Goal: Task Accomplishment & Management: Complete application form

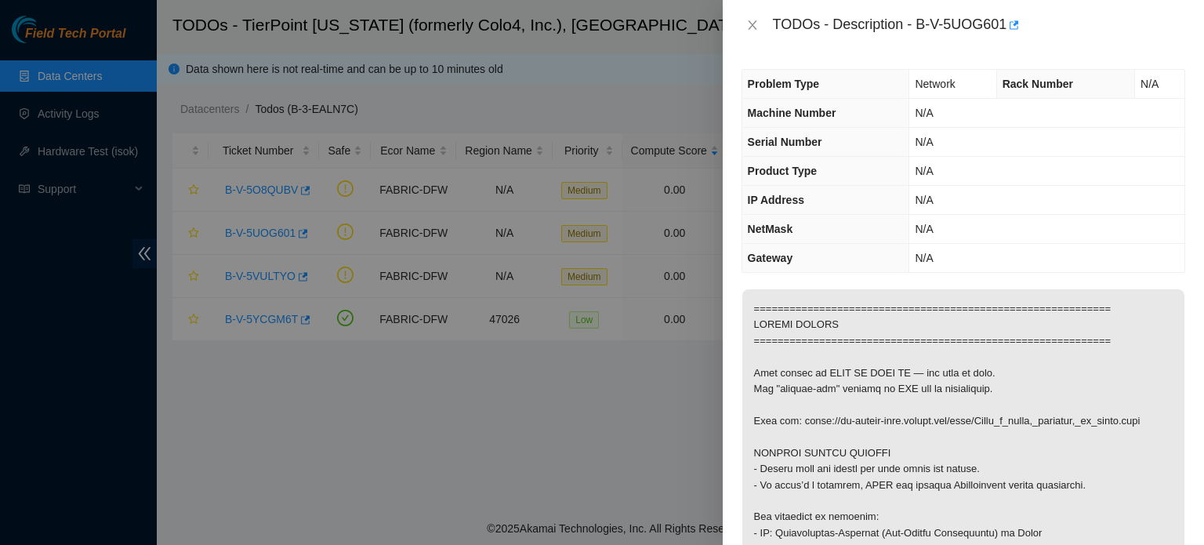
scroll to position [1787, 0]
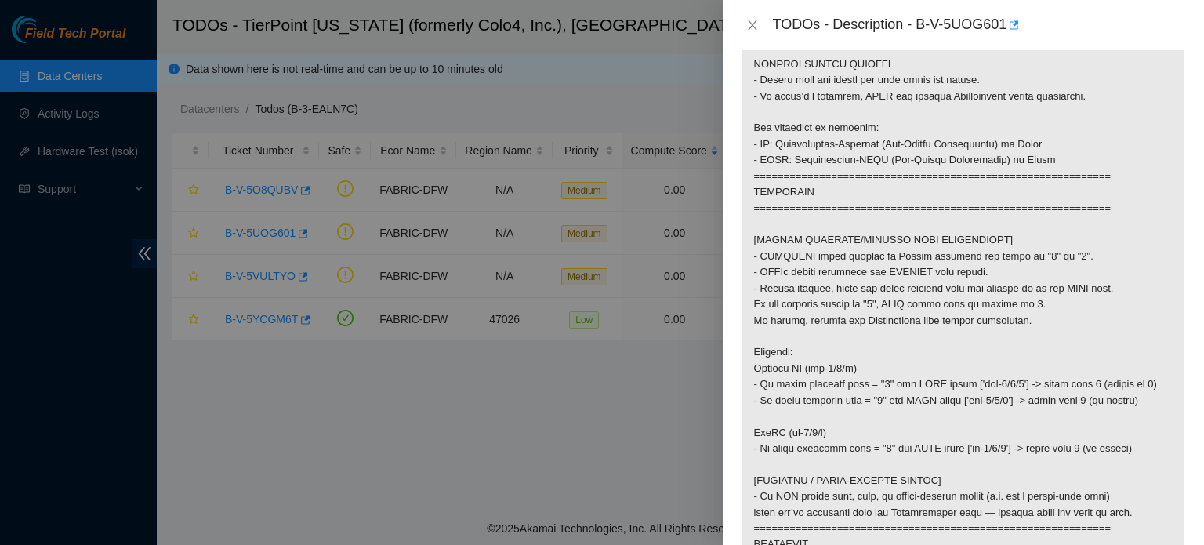
scroll to position [388, 0]
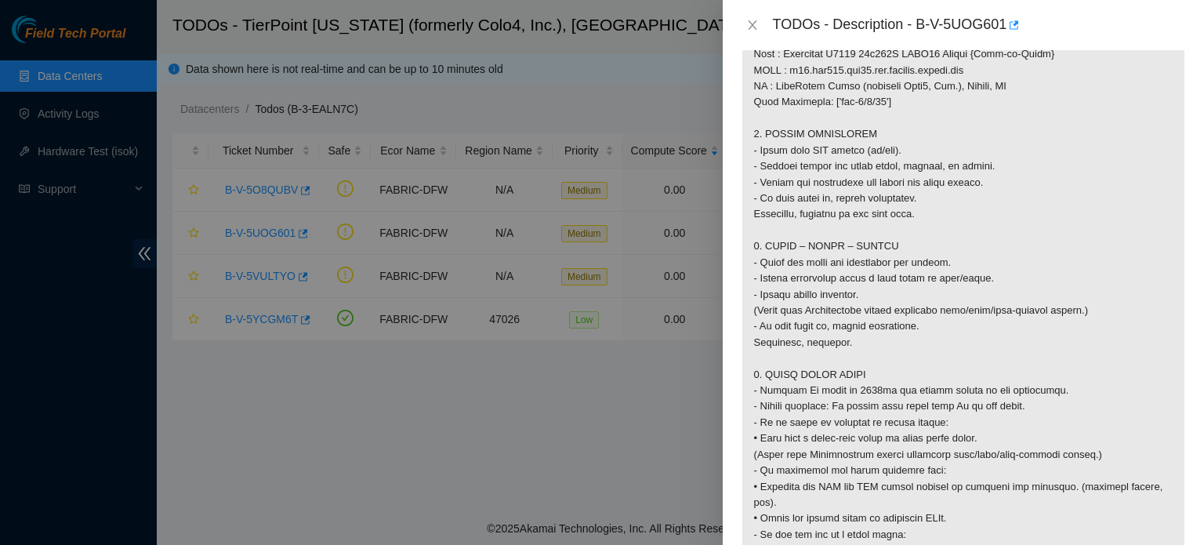
scroll to position [1007, 0]
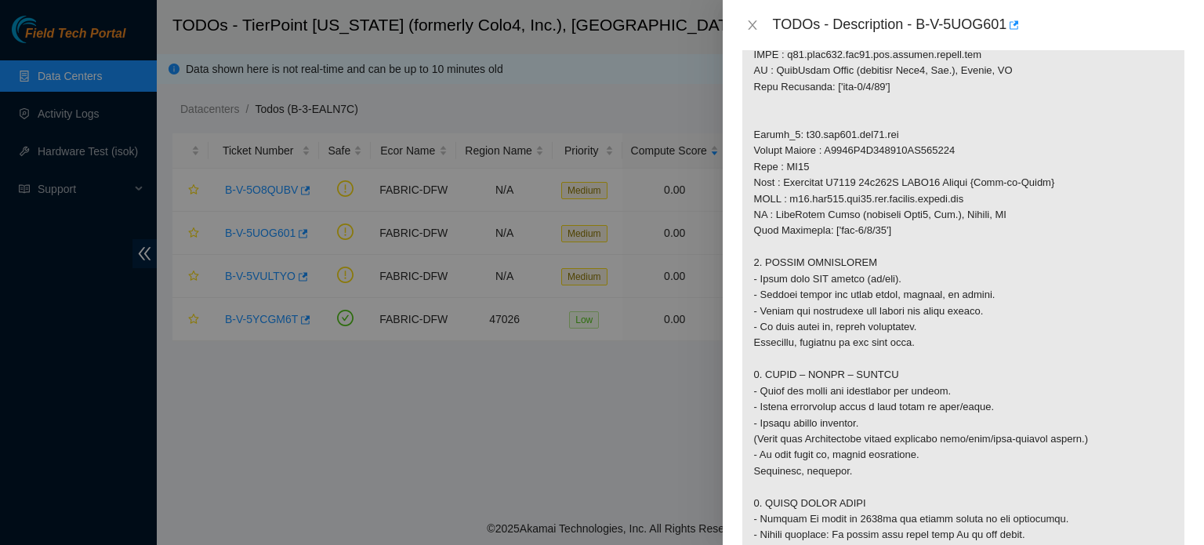
click at [304, 78] on div at bounding box center [602, 272] width 1204 height 545
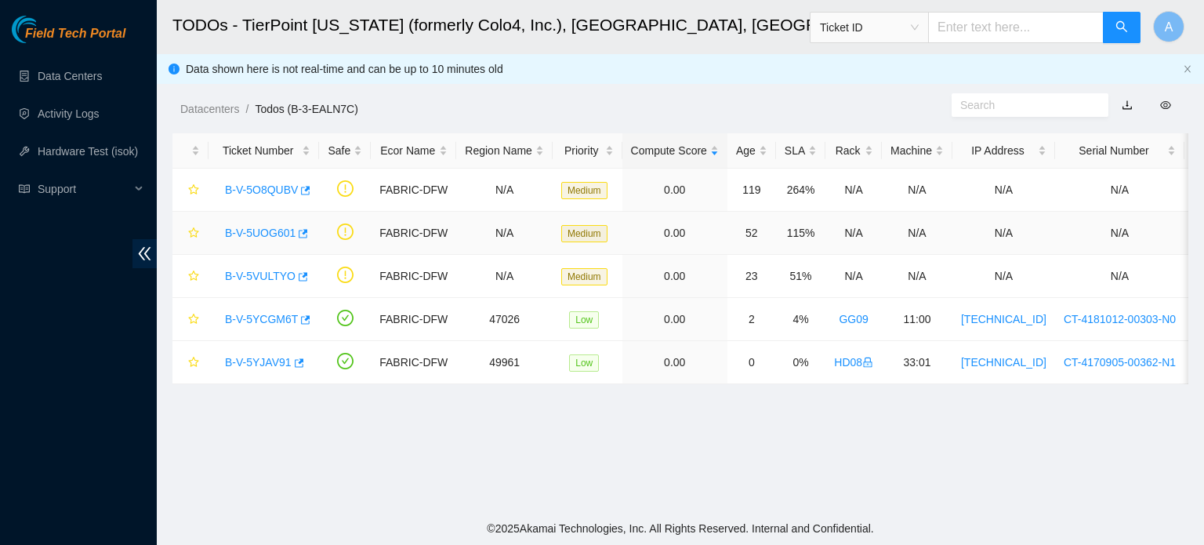
click at [273, 227] on link "B-V-5UOG601" at bounding box center [260, 233] width 71 height 13
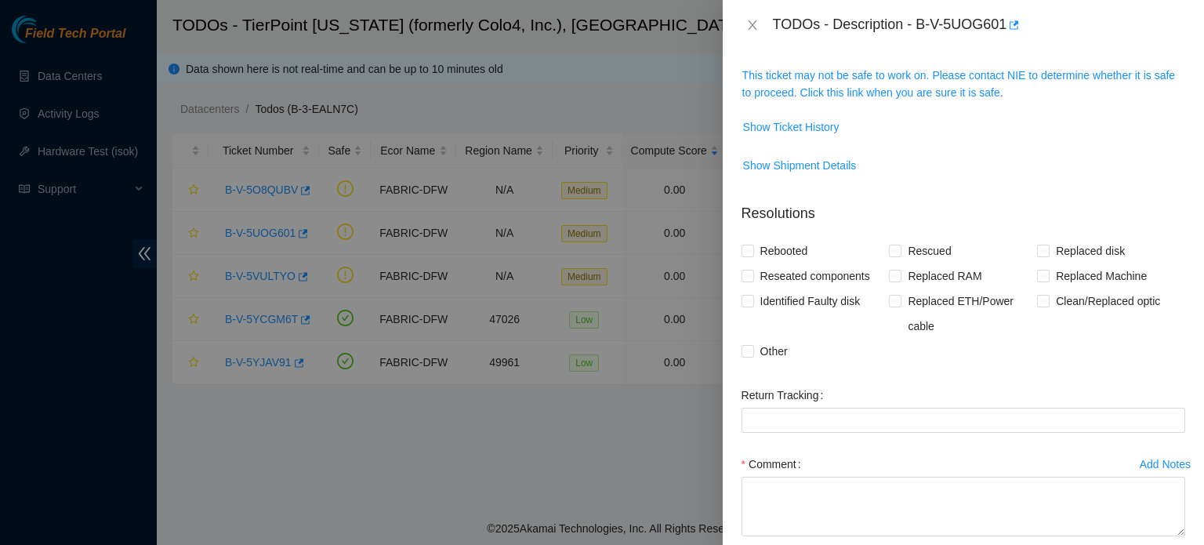
scroll to position [222, 0]
click at [858, 78] on link "This ticket may not be safe to work on. Please contact NIE to determine whether…" at bounding box center [958, 85] width 433 height 30
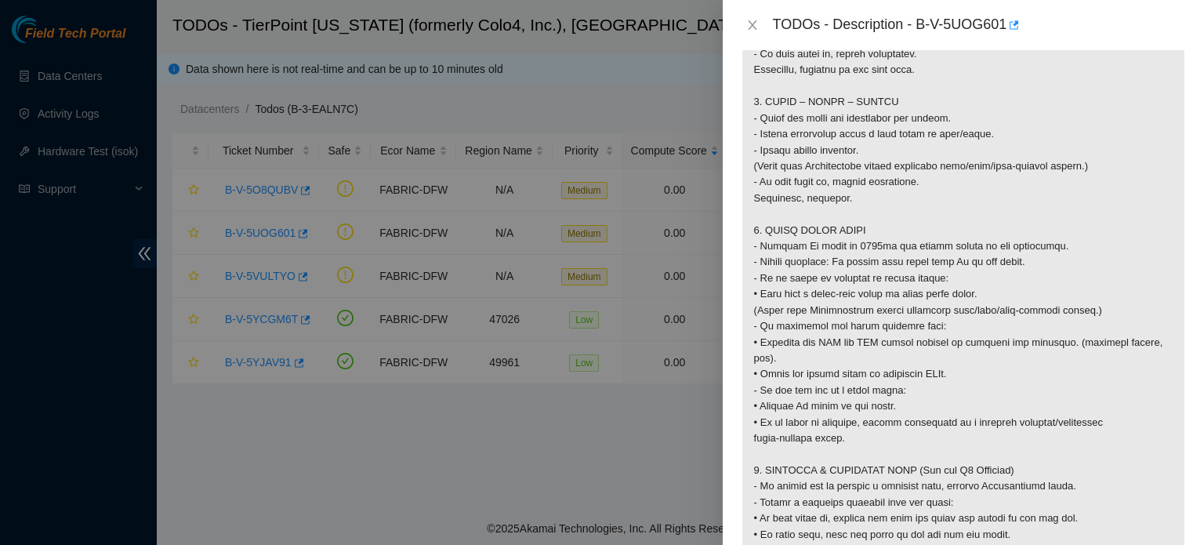
scroll to position [1281, 0]
click at [742, 31] on button "Close" at bounding box center [753, 25] width 22 height 15
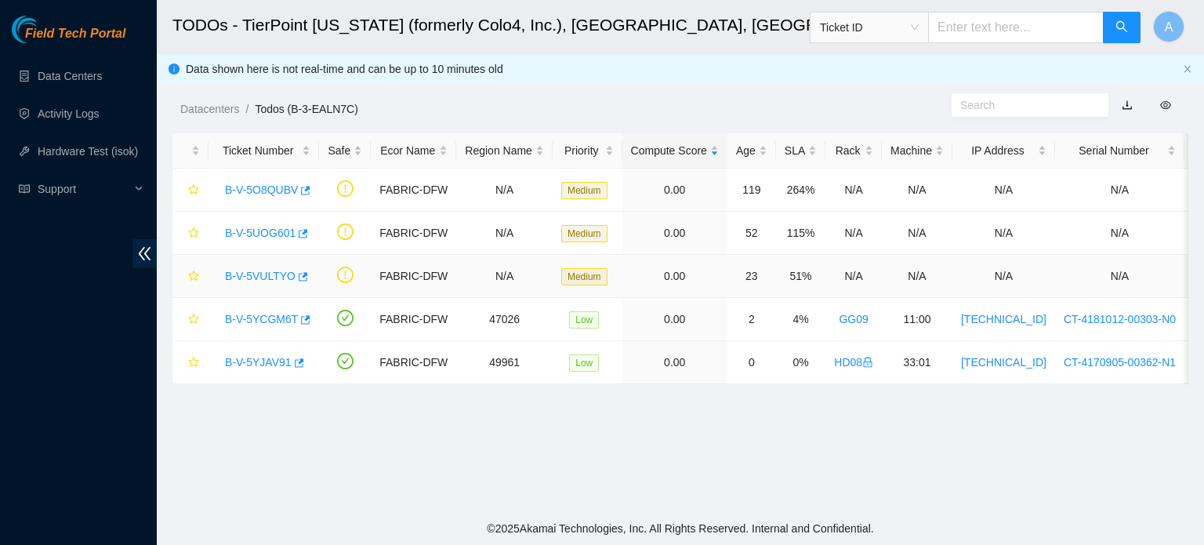
scroll to position [354, 0]
click at [274, 319] on link "B-V-5YCGM6T" at bounding box center [261, 319] width 73 height 13
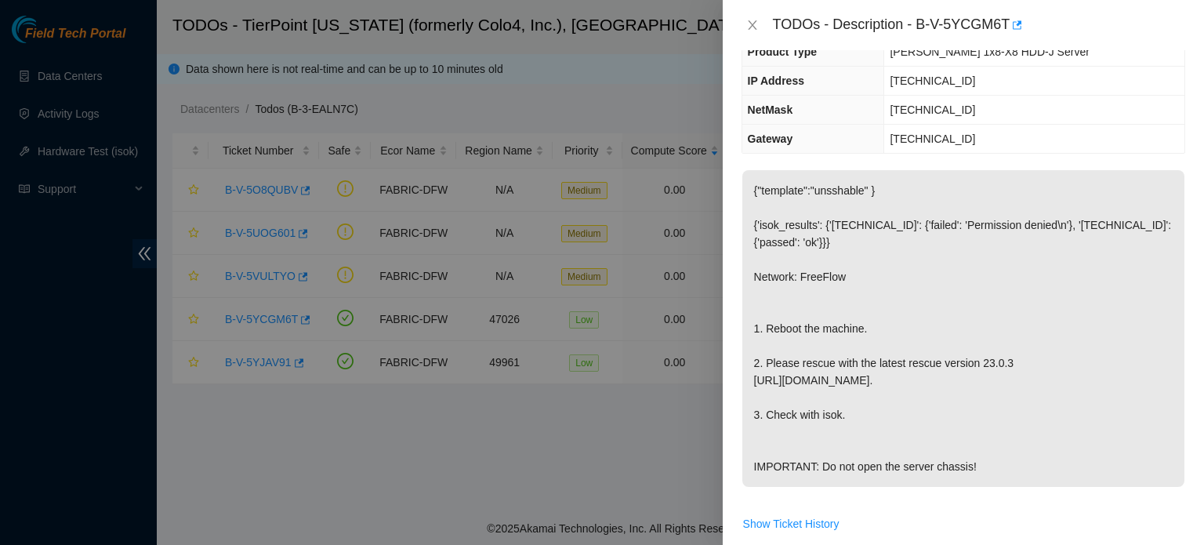
scroll to position [105, 0]
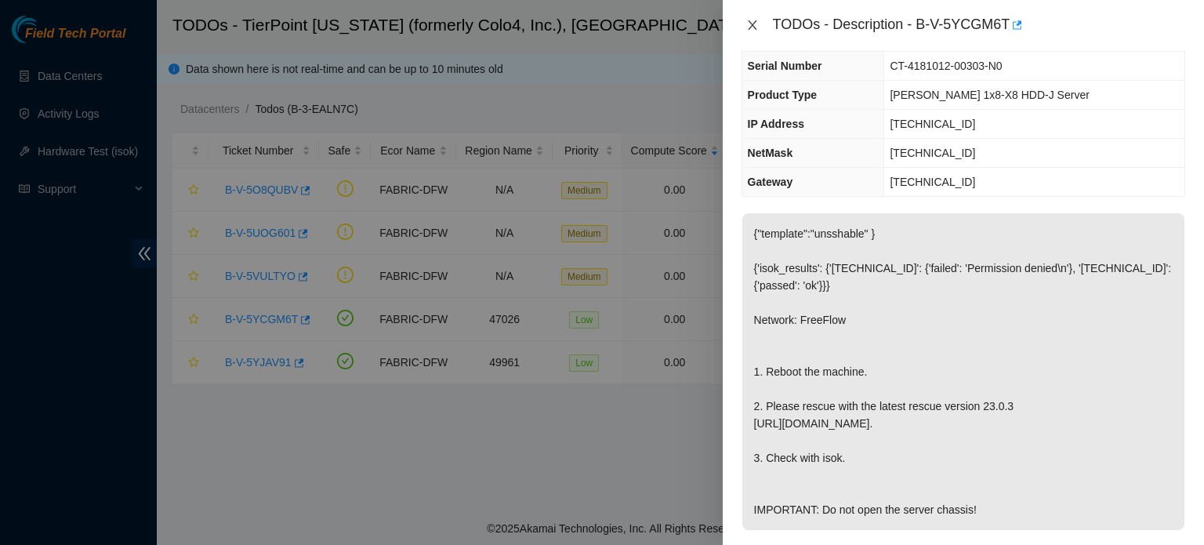
click at [750, 18] on button "Close" at bounding box center [753, 25] width 22 height 15
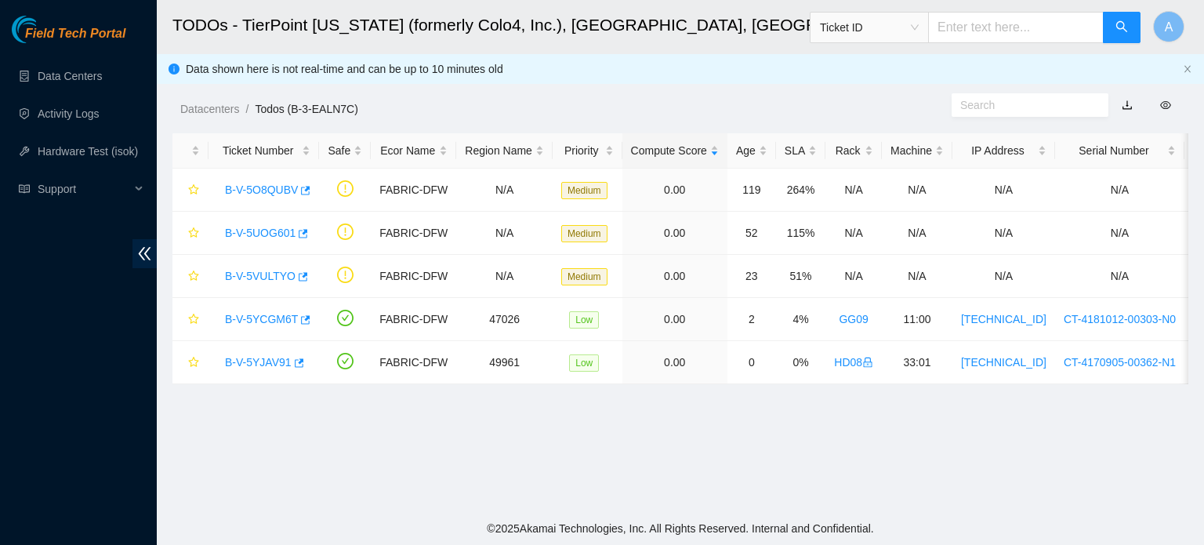
scroll to position [140, 0]
click at [248, 364] on link "B-V-5YJAV91" at bounding box center [258, 362] width 67 height 13
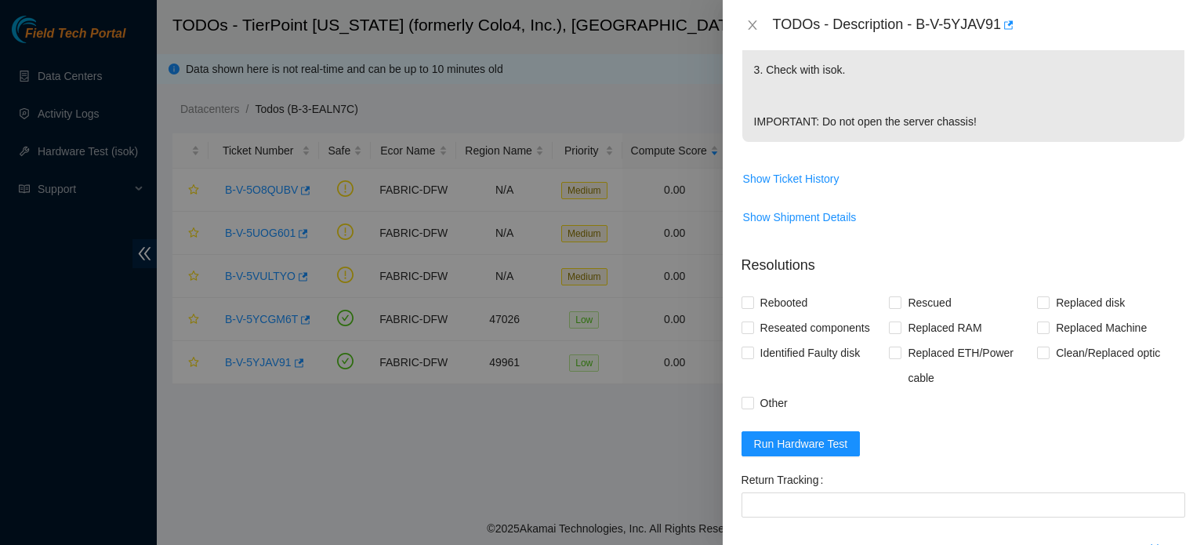
scroll to position [546, 0]
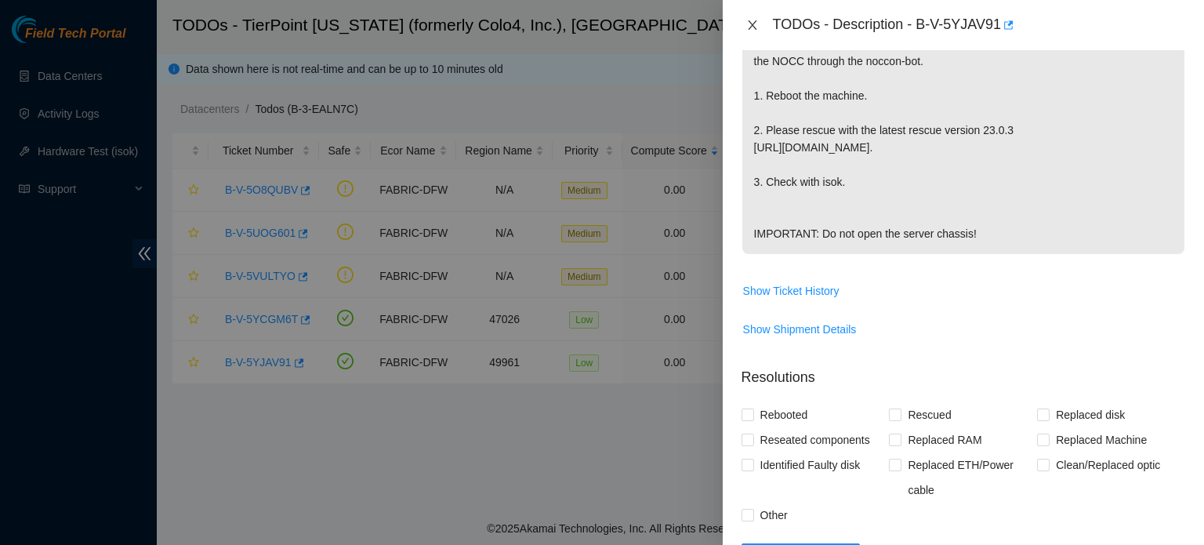
click at [753, 18] on button "Close" at bounding box center [753, 25] width 22 height 15
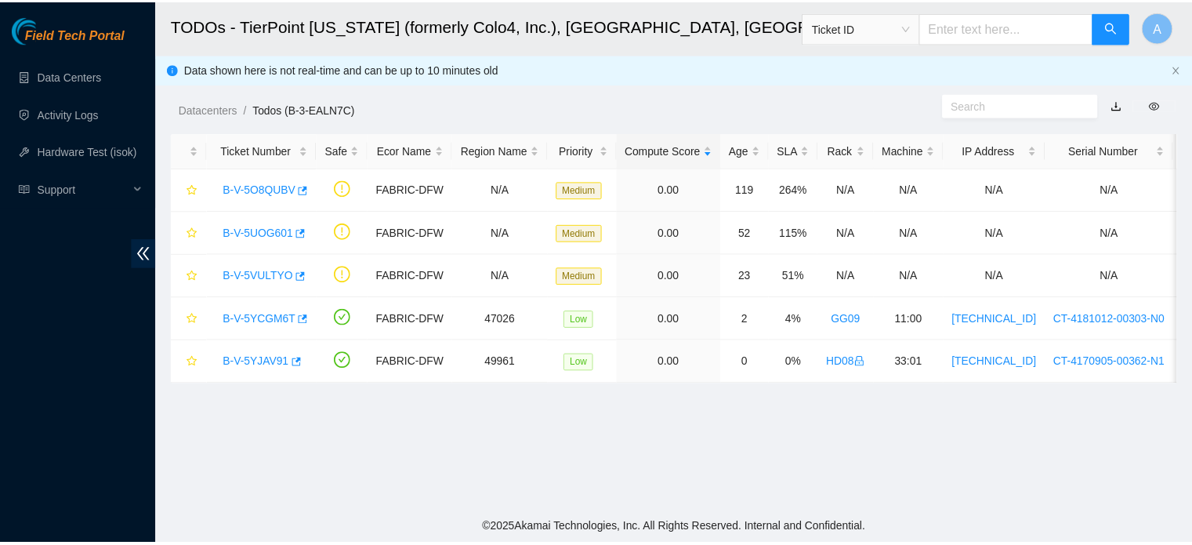
scroll to position [455, 0]
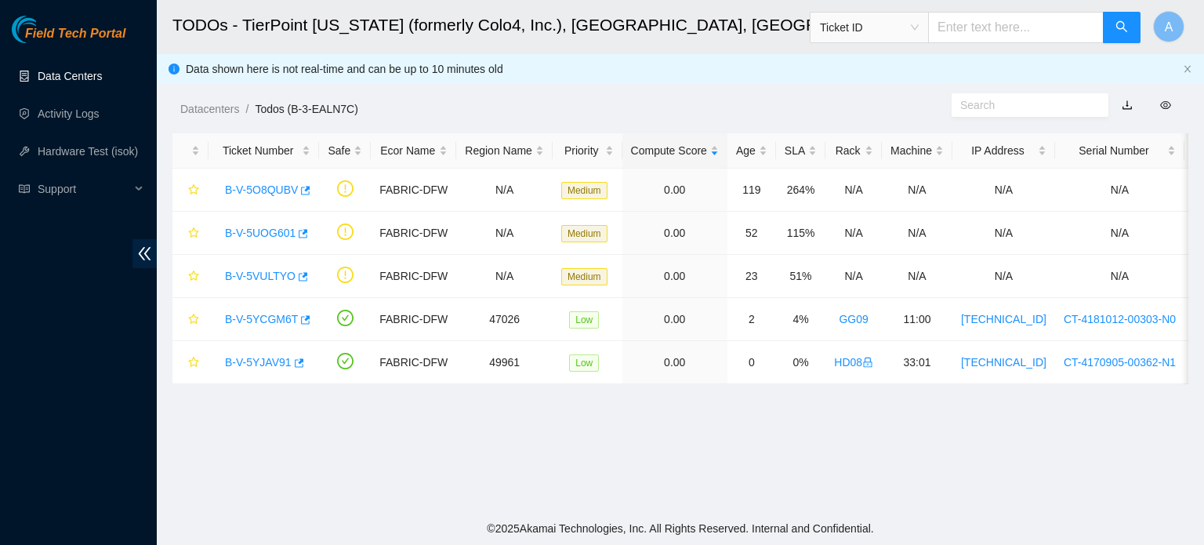
click at [63, 78] on link "Data Centers" at bounding box center [70, 76] width 64 height 13
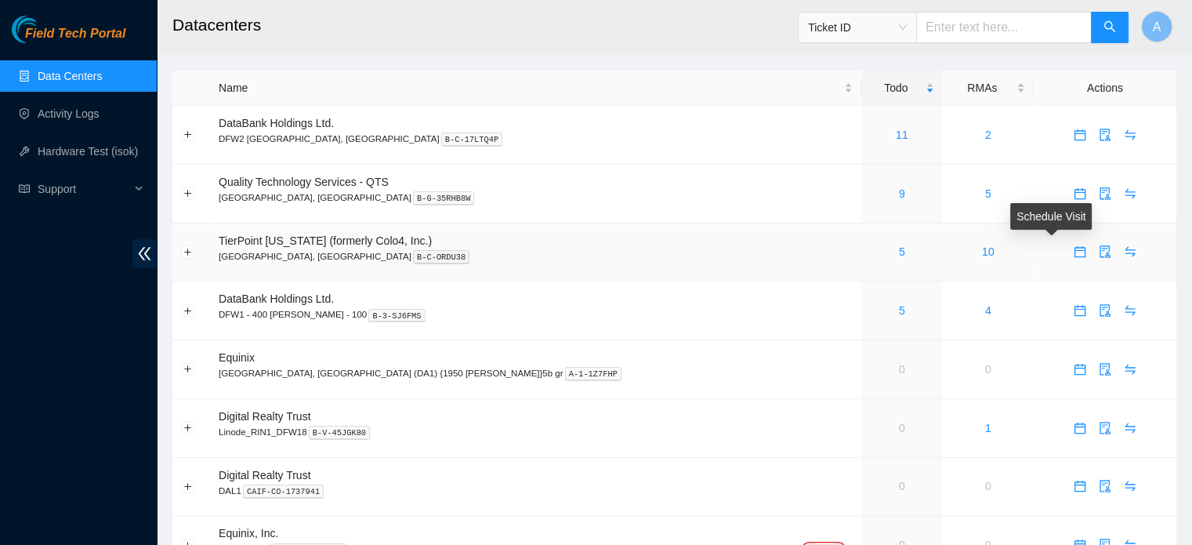
click at [1068, 246] on span "calendar" at bounding box center [1080, 251] width 24 height 13
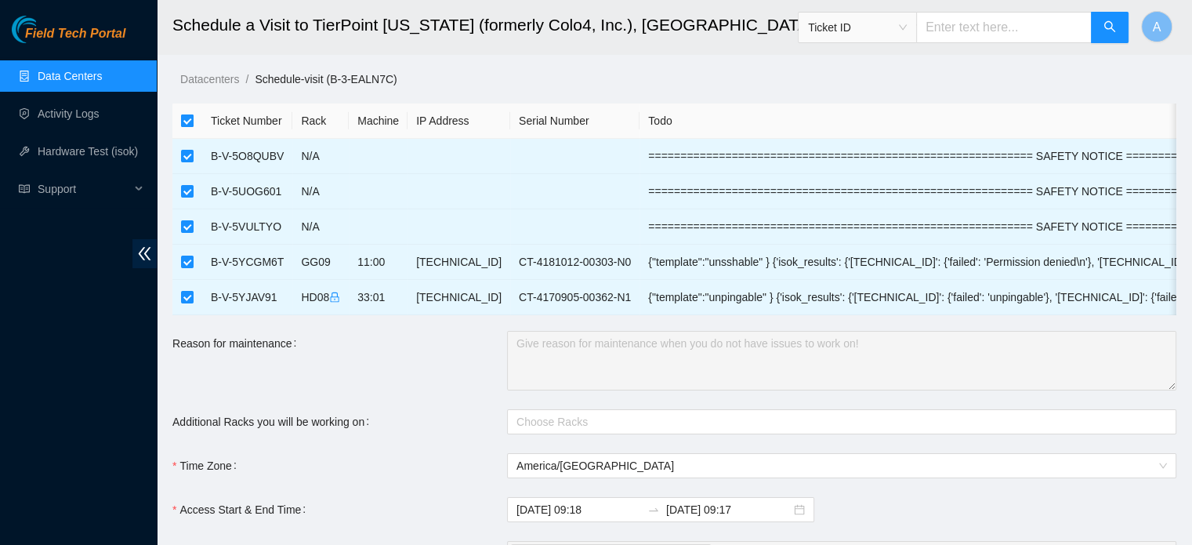
click at [186, 115] on input "checkbox" at bounding box center [187, 120] width 13 height 13
checkbox input "false"
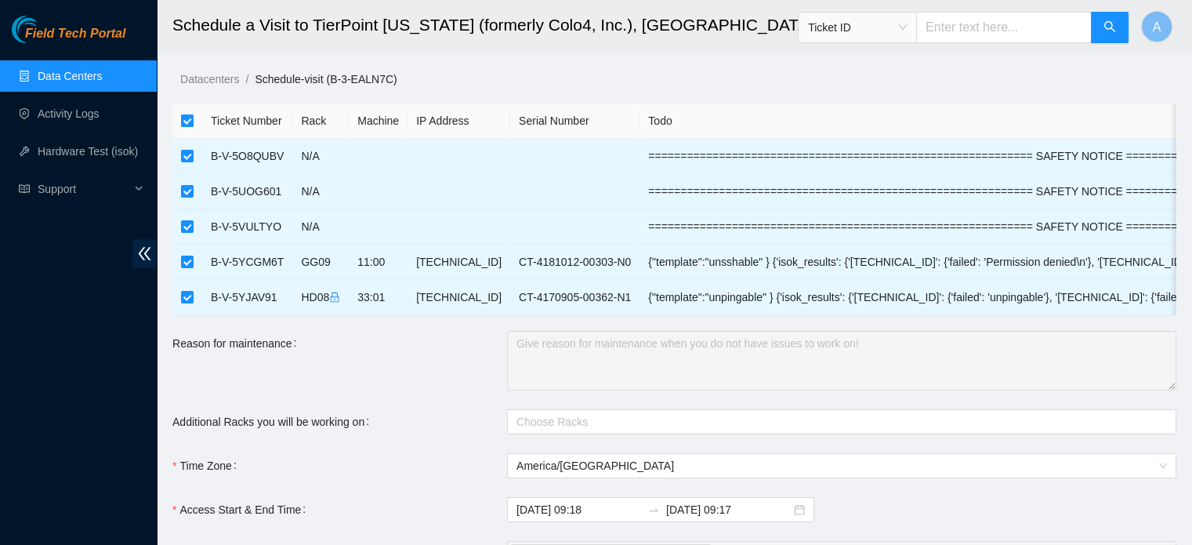
checkbox input "false"
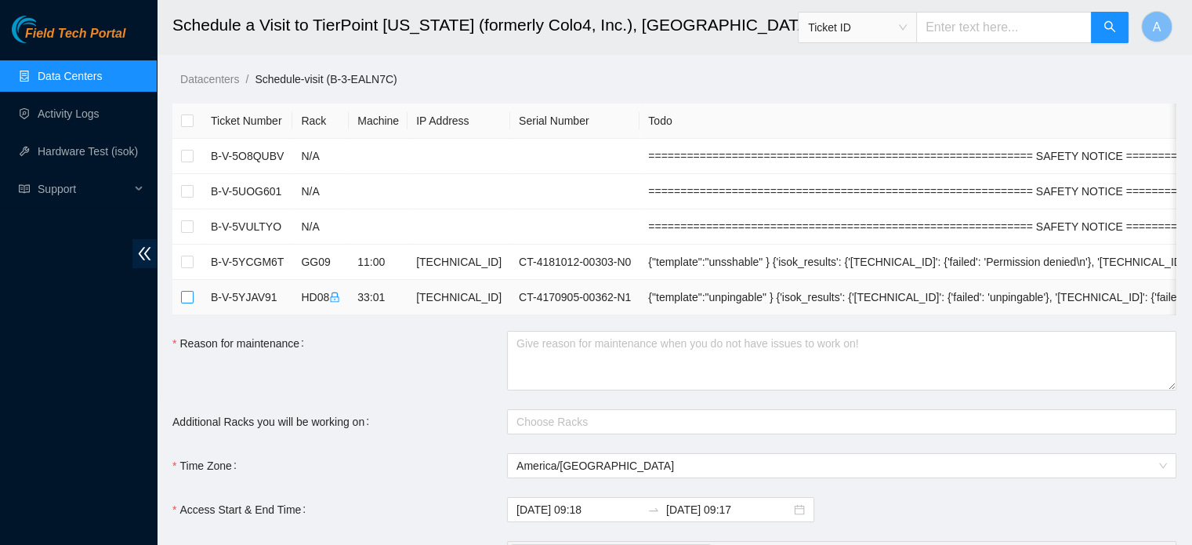
click at [187, 294] on input "checkbox" at bounding box center [187, 297] width 13 height 13
checkbox input "true"
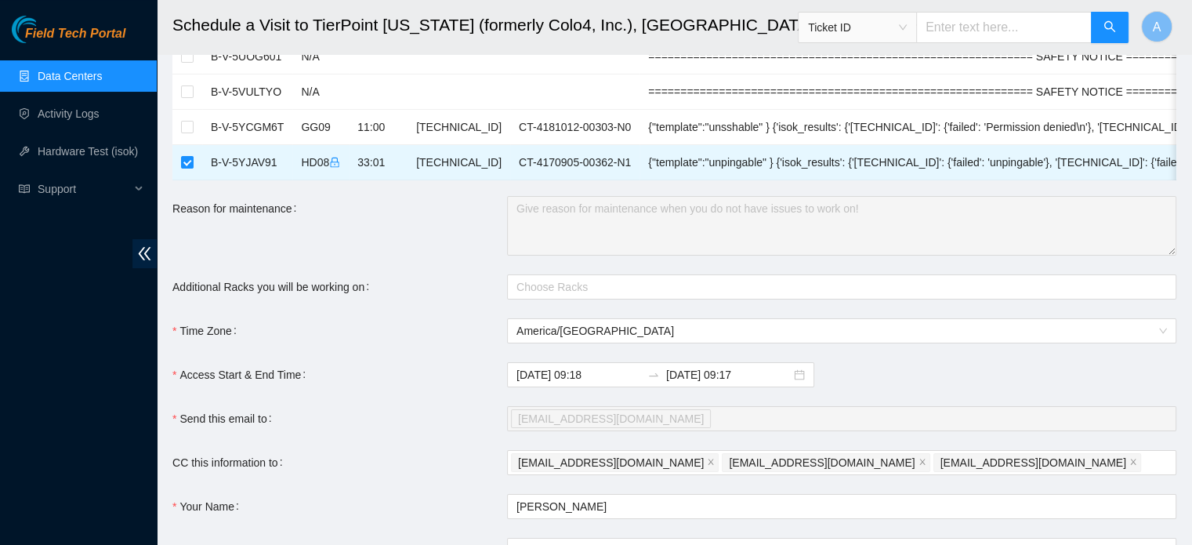
scroll to position [207, 0]
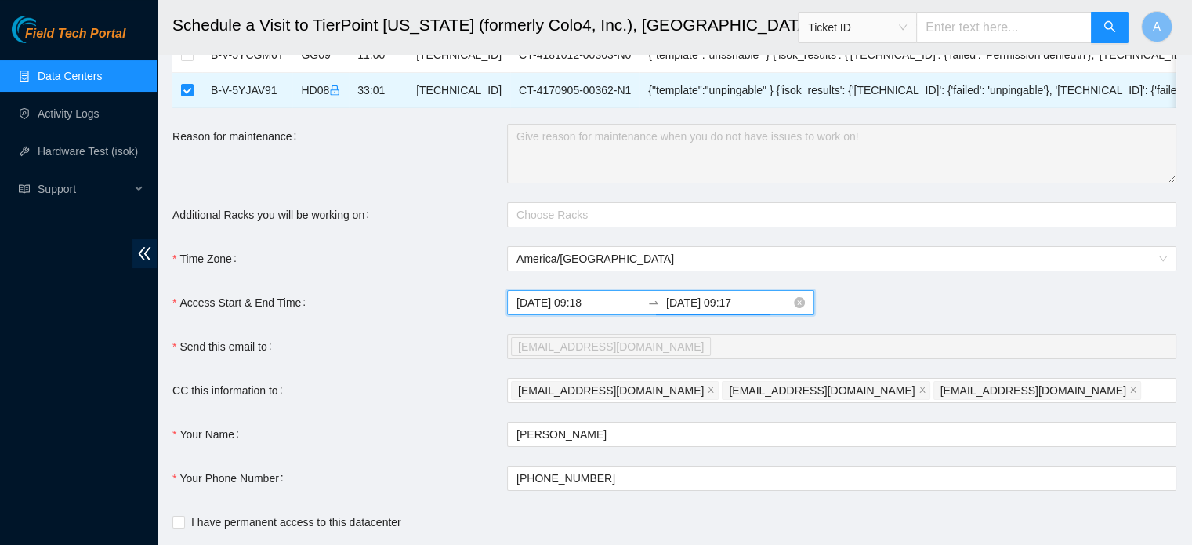
click at [702, 310] on input "2025-10-14 09:17" at bounding box center [728, 302] width 125 height 17
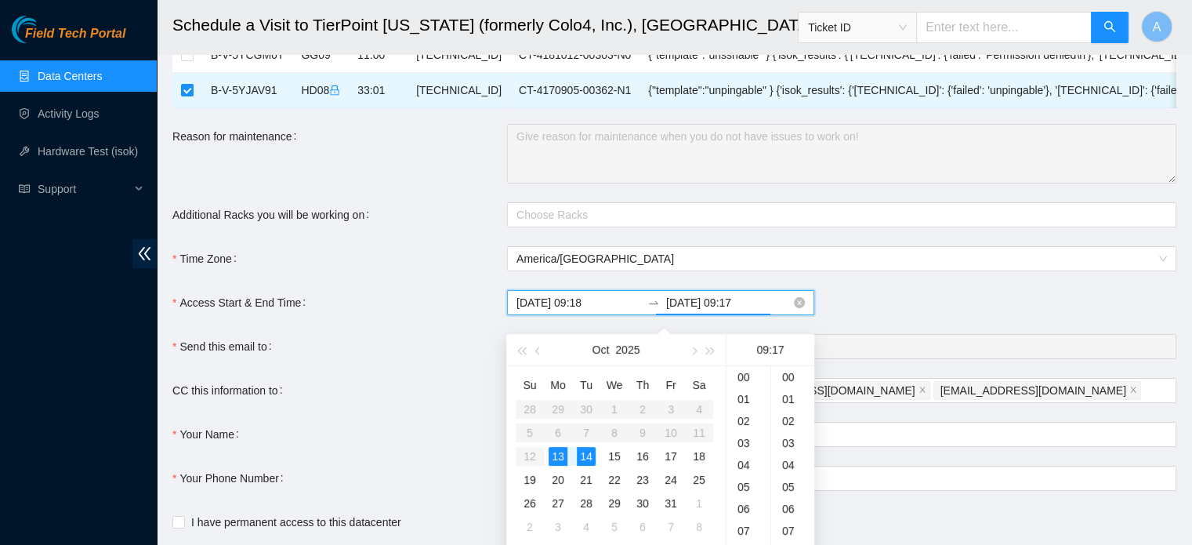
scroll to position [373, 0]
click at [557, 460] on div "13" at bounding box center [558, 456] width 19 height 19
click at [746, 455] on div "23" at bounding box center [749, 459] width 44 height 22
click at [899, 295] on form "Ticket Number Rack Machine IP Address Serial Number Todo B-V-5O8QUBV N/A ======…" at bounding box center [674, 238] width 1004 height 682
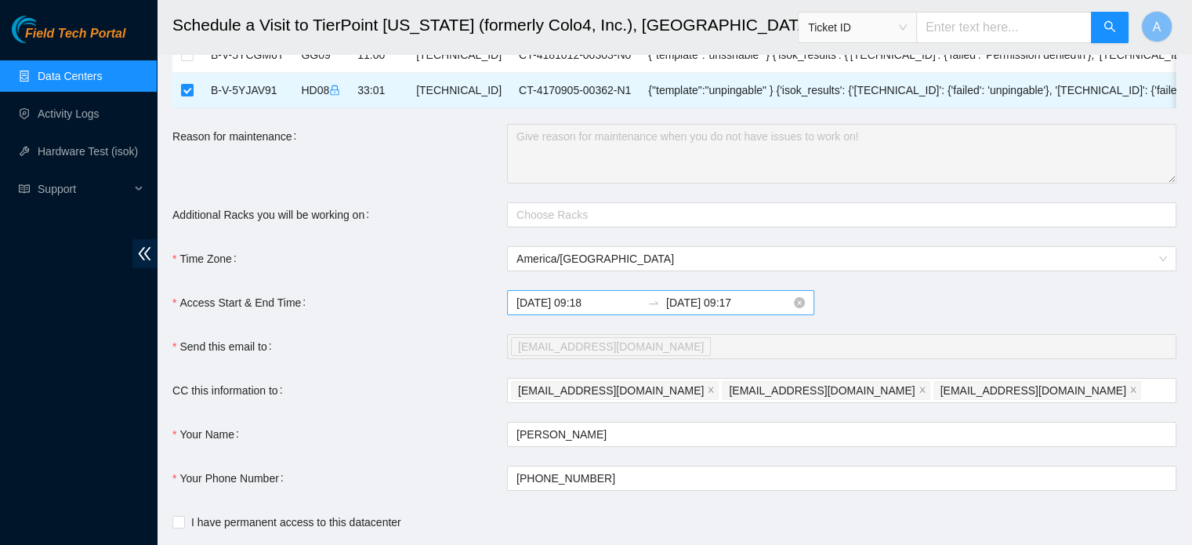
click at [713, 310] on input "2025-10-14 09:17" at bounding box center [728, 302] width 125 height 17
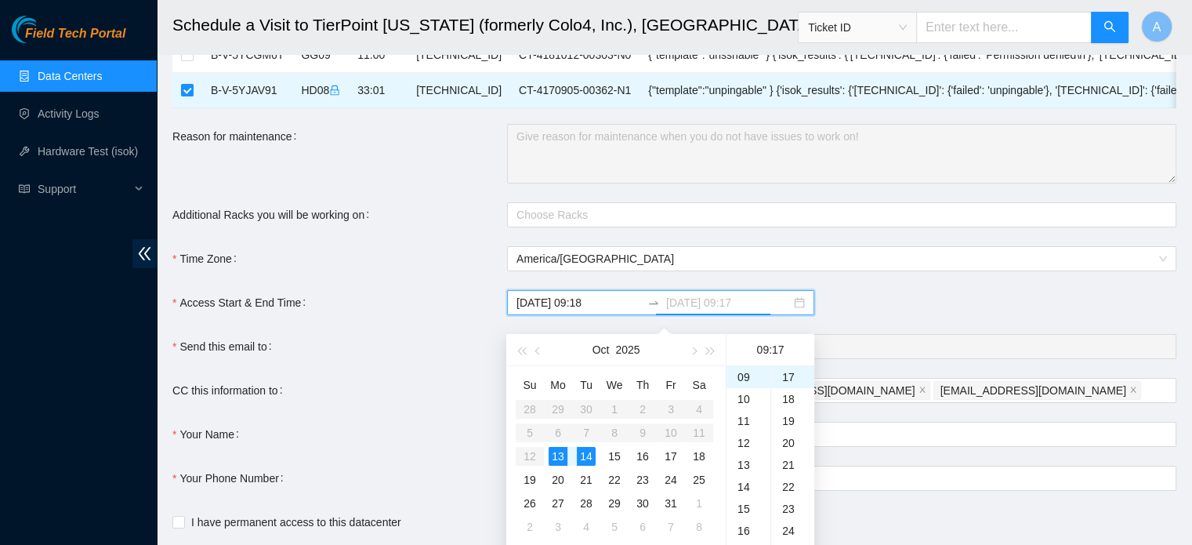
click at [553, 452] on div "13" at bounding box center [558, 456] width 19 height 19
click at [744, 387] on div "23" at bounding box center [749, 379] width 44 height 22
type input "2025-10-13 23:17"
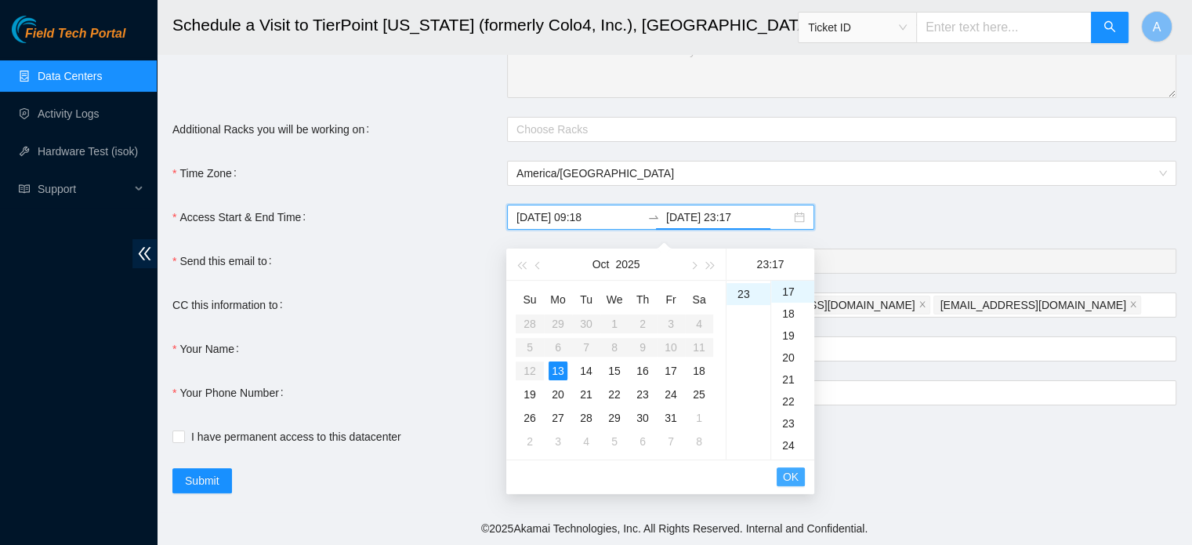
click at [793, 468] on span "OK" at bounding box center [791, 476] width 16 height 17
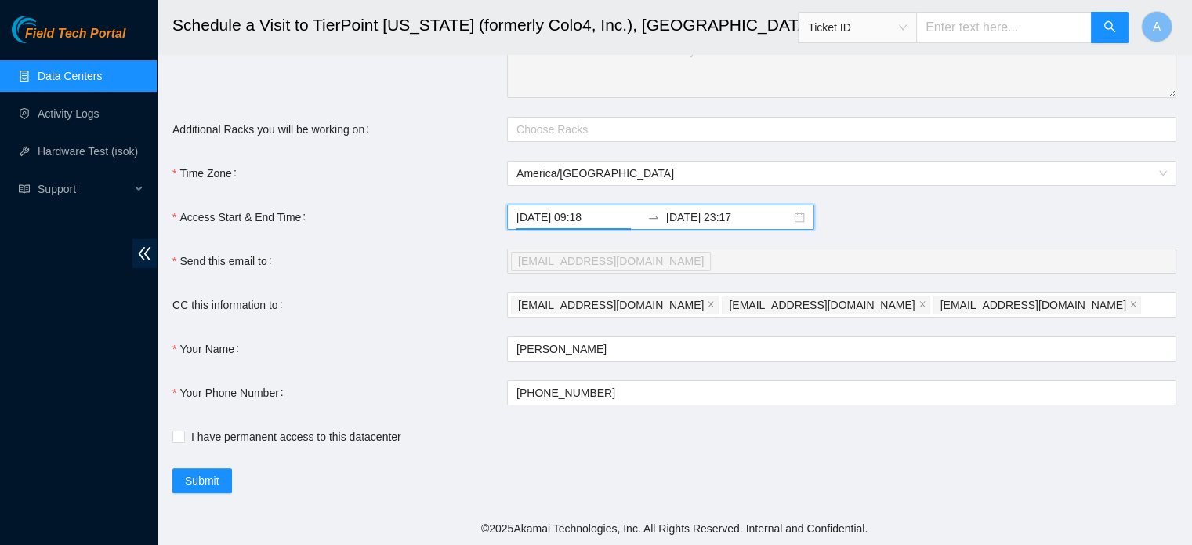
click at [706, 444] on div "I have permanent access to this datacenter" at bounding box center [506, 436] width 669 height 17
click at [376, 441] on span "I have permanent access to this datacenter" at bounding box center [296, 436] width 223 height 17
click at [183, 441] on input "I have permanent access to this datacenter" at bounding box center [177, 435] width 11 height 11
click at [376, 441] on span "I have permanent access to this datacenter" at bounding box center [296, 436] width 223 height 17
click at [183, 441] on input "I have permanent access to this datacenter" at bounding box center [177, 435] width 11 height 11
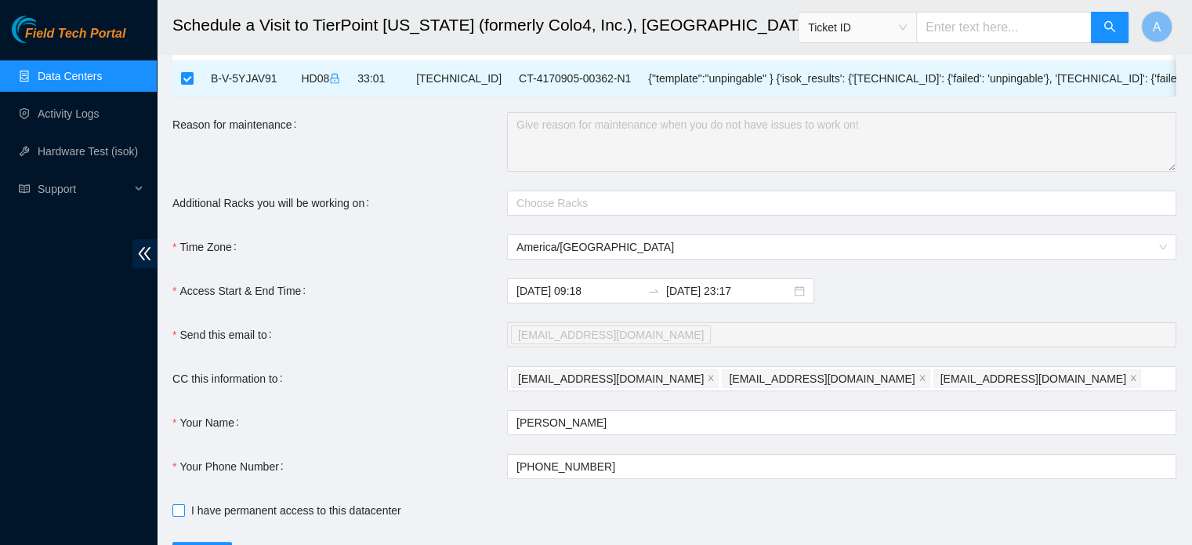
scroll to position [288, 0]
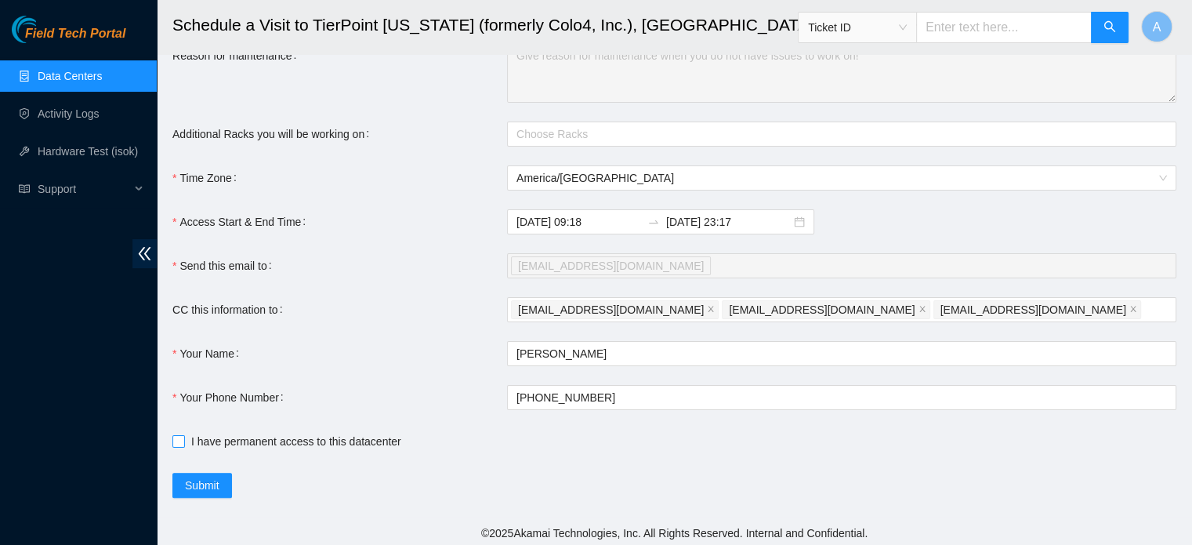
click at [369, 444] on span "I have permanent access to this datacenter" at bounding box center [296, 441] width 223 height 17
click at [183, 444] on input "I have permanent access to this datacenter" at bounding box center [177, 440] width 11 height 11
checkbox input "true"
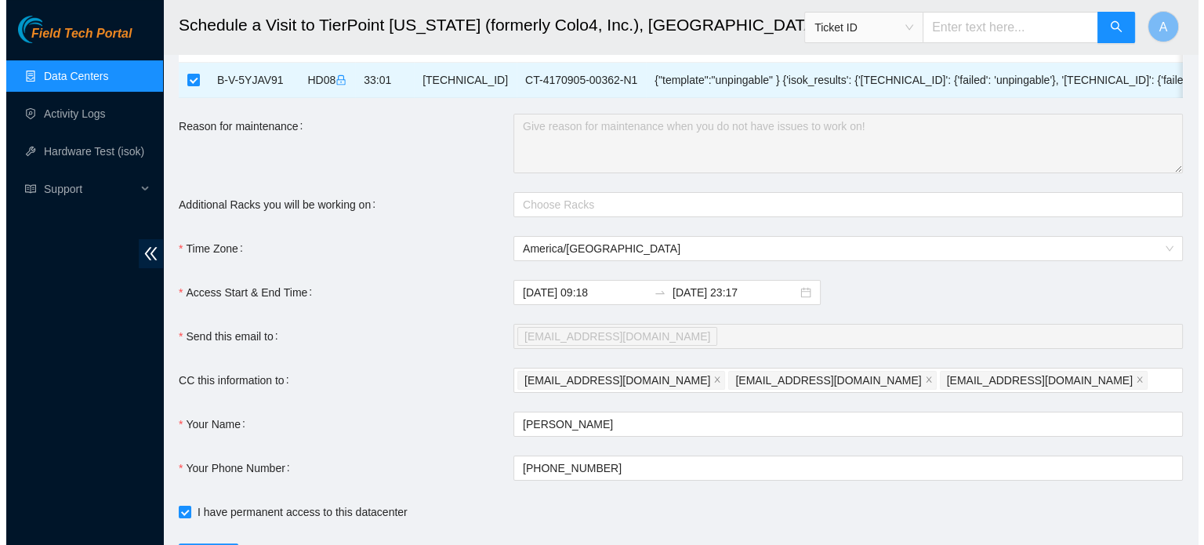
scroll to position [303, 0]
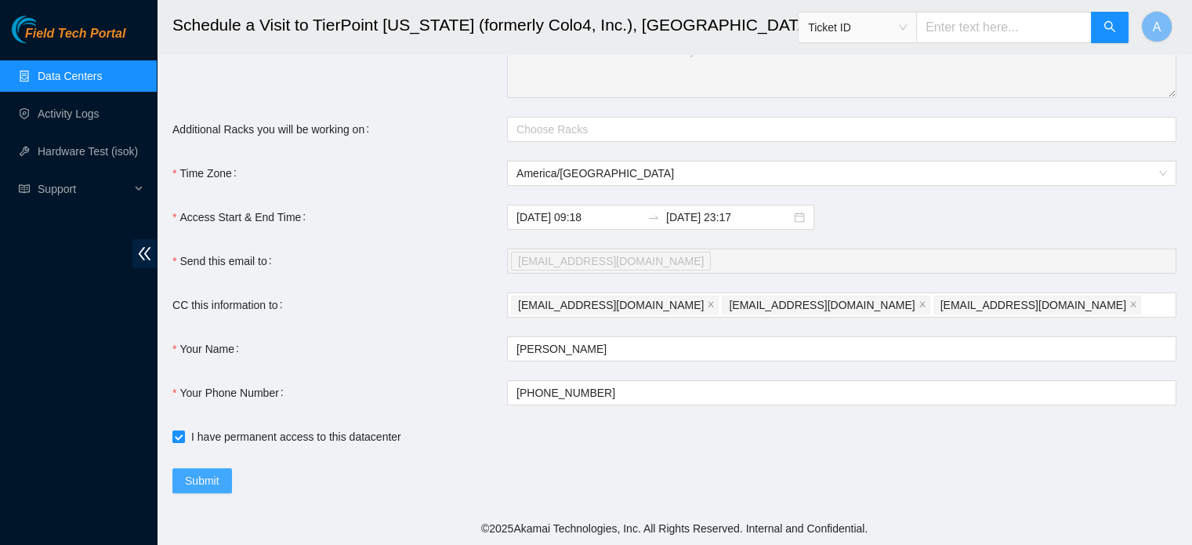
click at [216, 487] on span "Submit" at bounding box center [202, 480] width 34 height 17
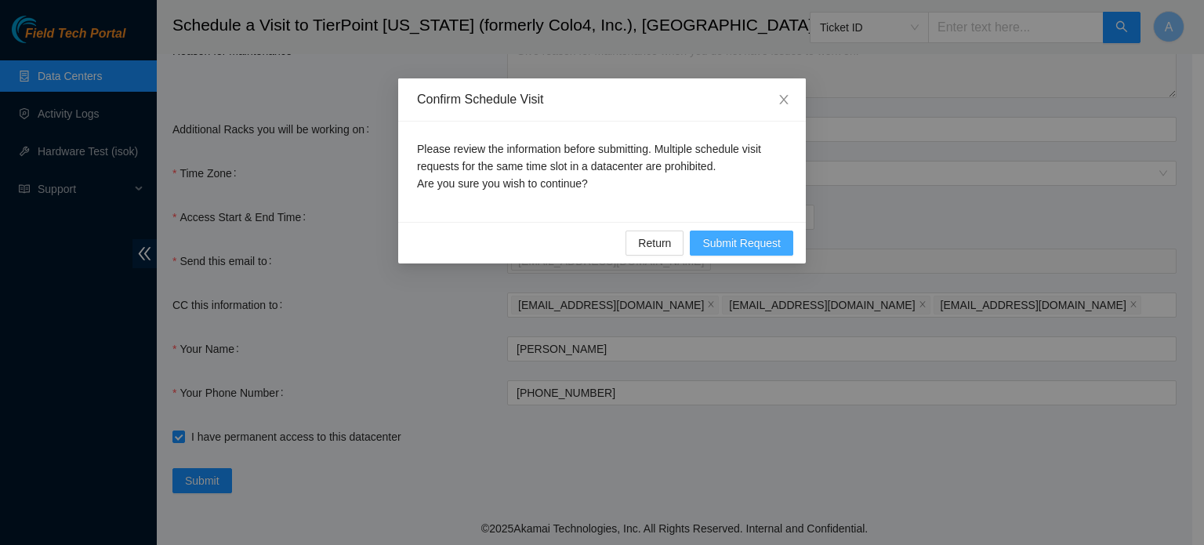
click at [761, 248] on span "Submit Request" at bounding box center [741, 242] width 78 height 17
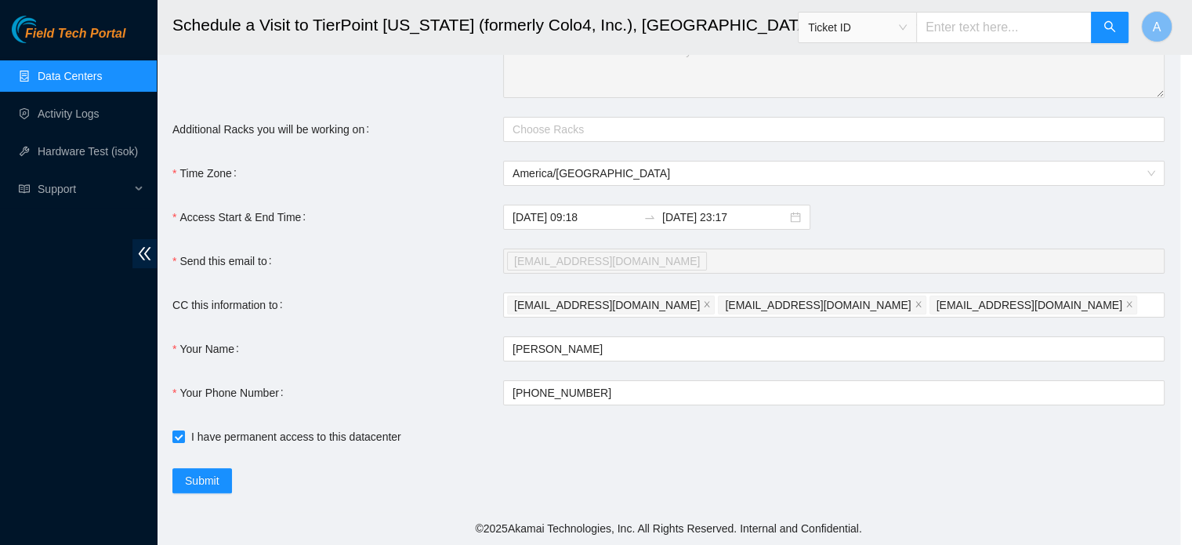
type input "2025-10-13 09:19"
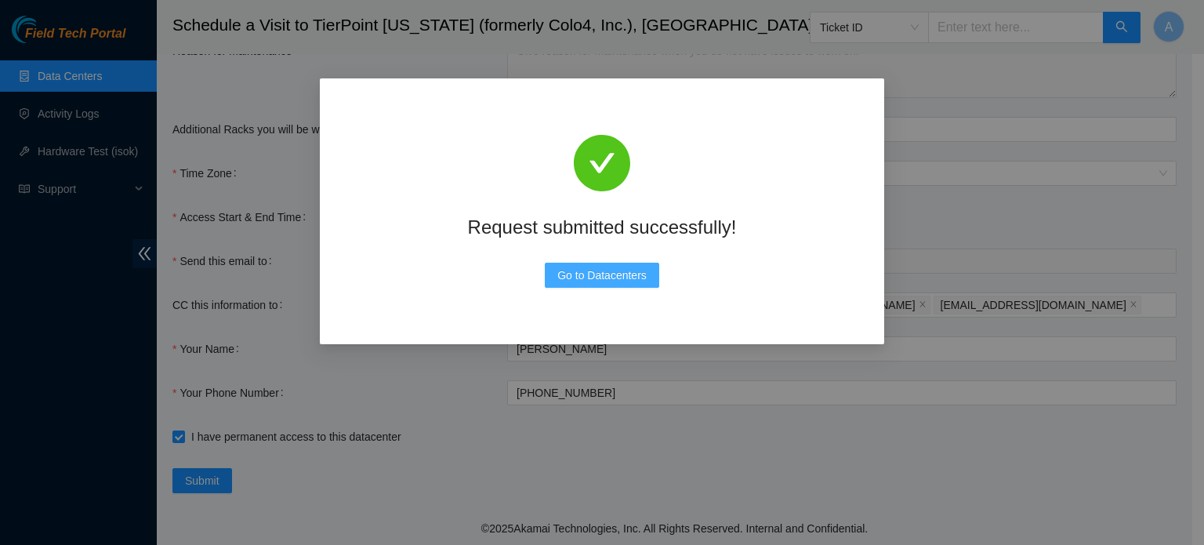
click at [630, 278] on span "Go to Datacenters" at bounding box center [601, 275] width 89 height 17
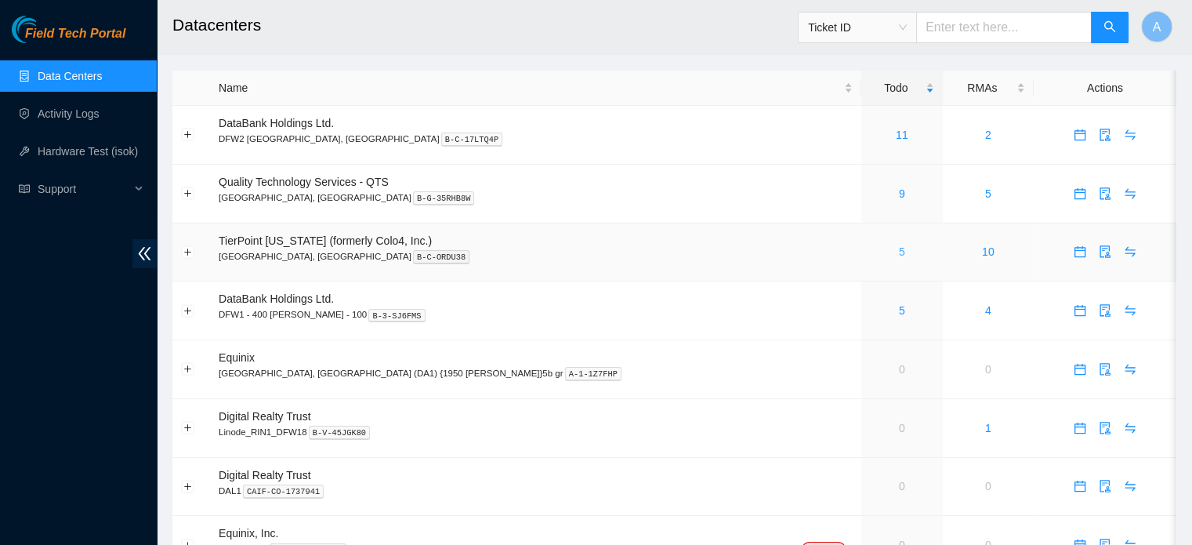
click at [899, 252] on link "5" at bounding box center [902, 251] width 6 height 13
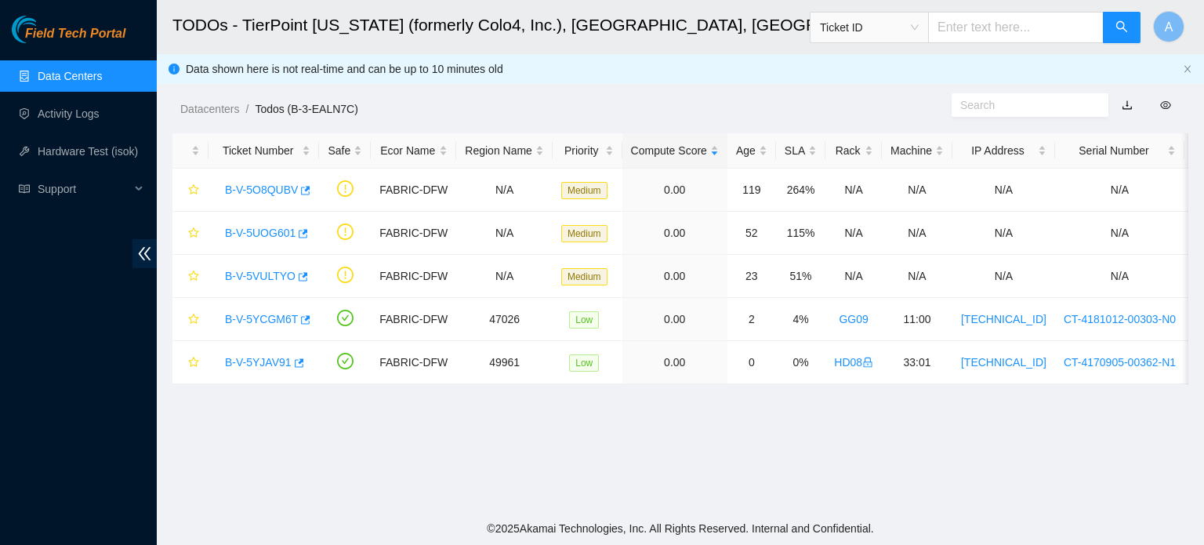
click at [596, 67] on div "Datacenters / Todos (B-3-EALN7C) /" at bounding box center [549, 74] width 785 height 88
click at [283, 232] on link "B-V-5UOG601" at bounding box center [260, 233] width 71 height 13
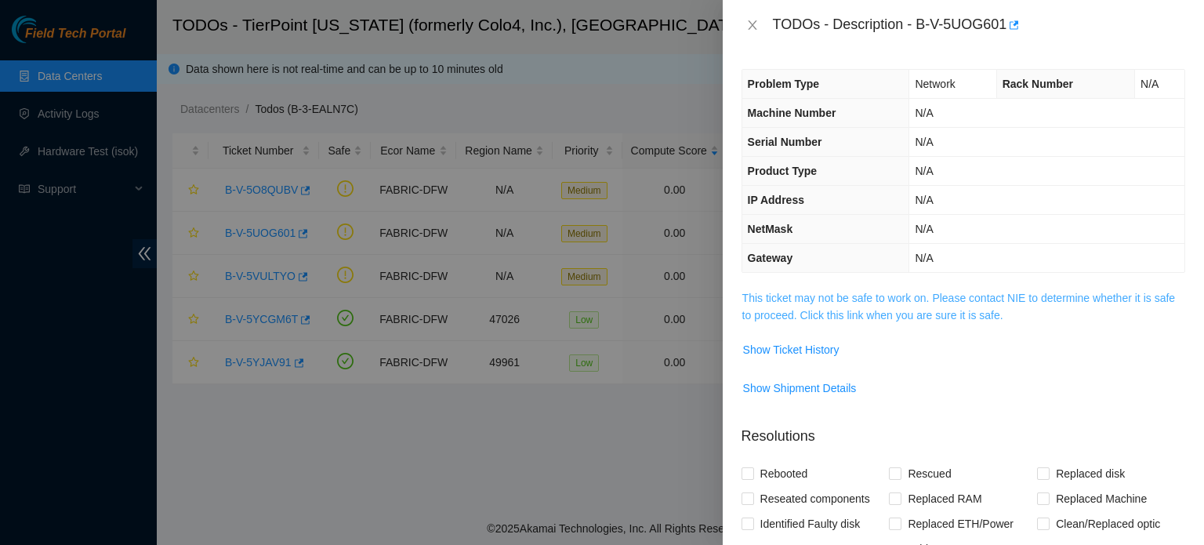
click at [869, 309] on link "This ticket may not be safe to work on. Please contact NIE to determine whether…" at bounding box center [958, 307] width 433 height 30
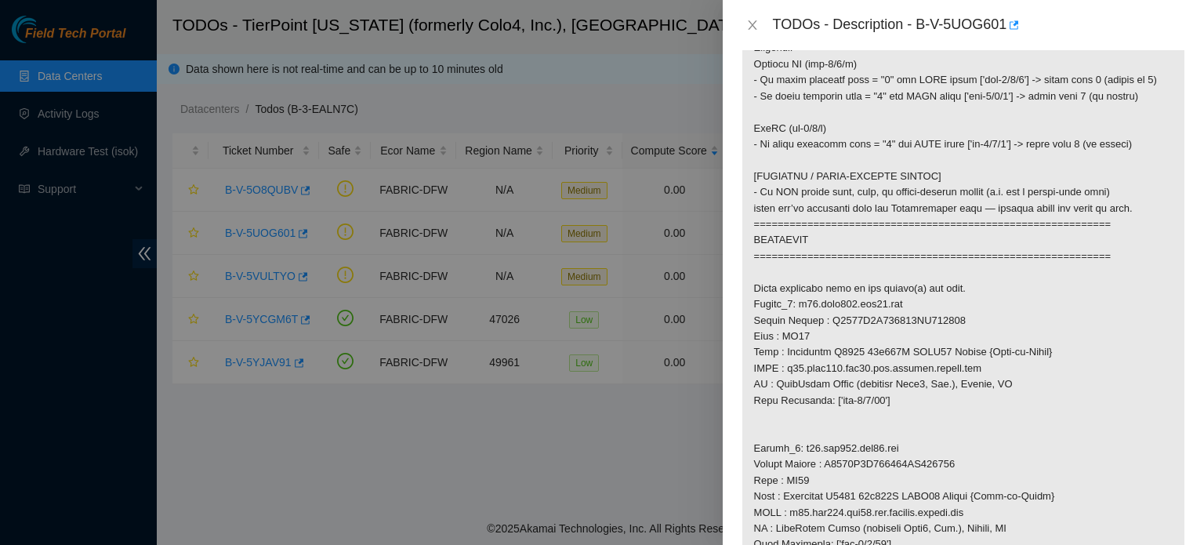
scroll to position [715, 0]
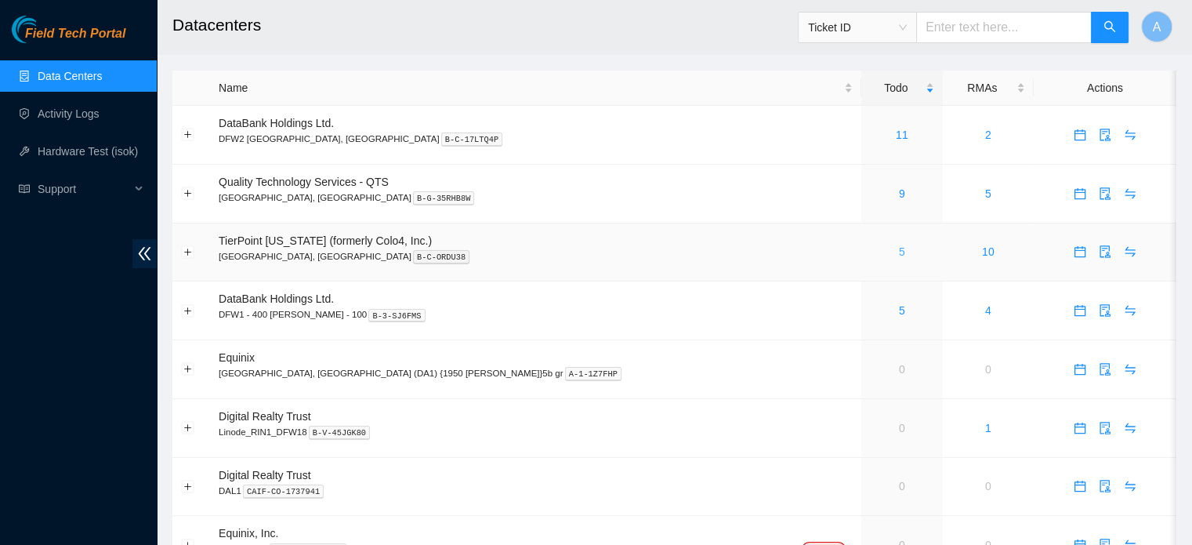
click at [899, 250] on link "5" at bounding box center [902, 251] width 6 height 13
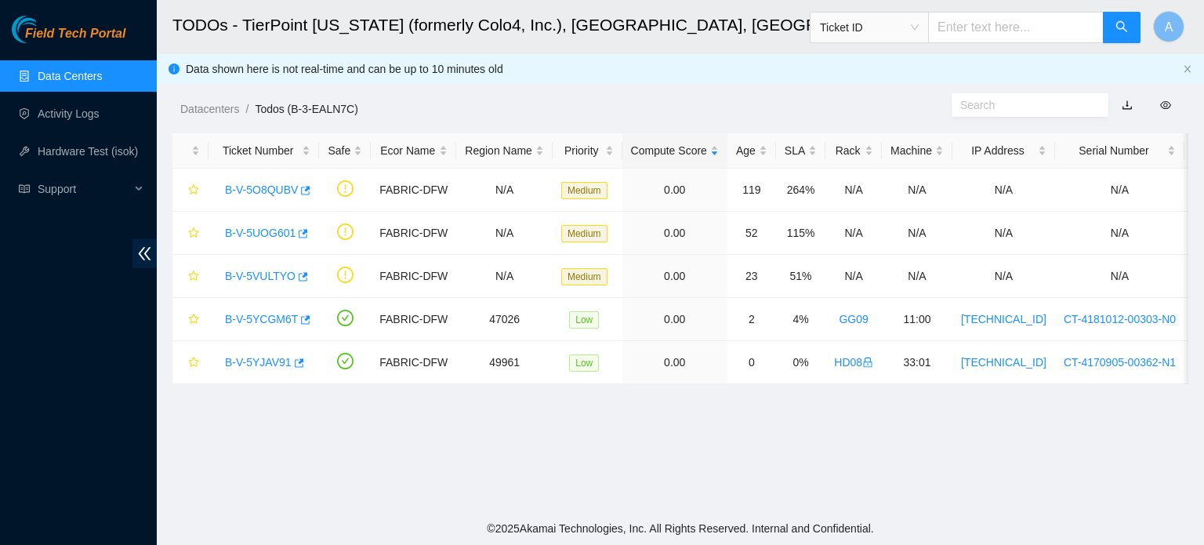
click at [831, 481] on main "TODOs - TierPoint [US_STATE] (formerly Colo4, Inc.), [GEOGRAPHIC_DATA], [GEOGRA…" at bounding box center [680, 256] width 1047 height 512
click at [267, 230] on link "B-V-5UOG601" at bounding box center [260, 233] width 71 height 13
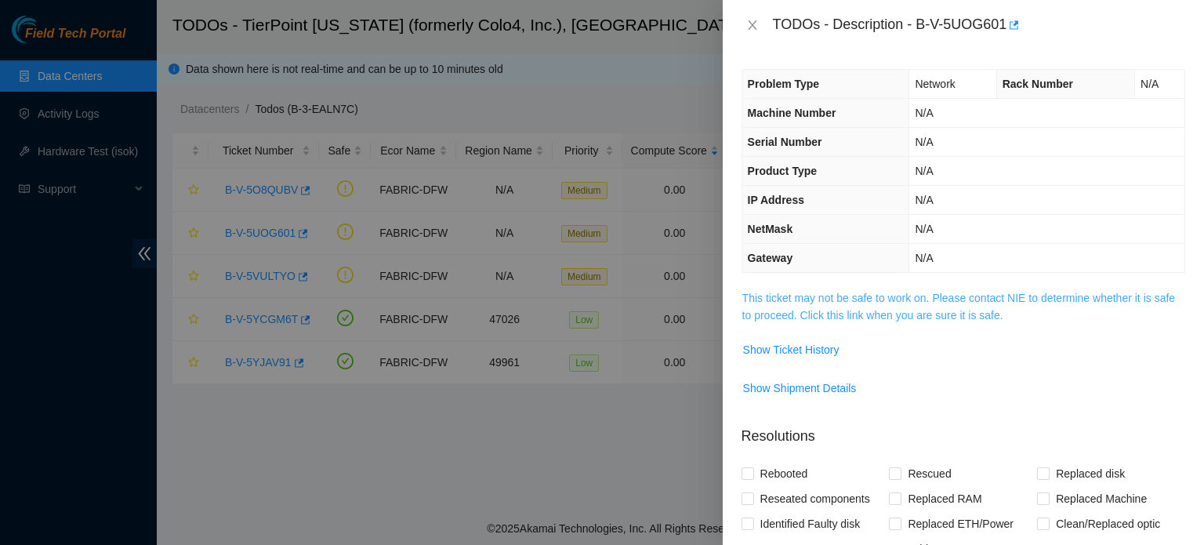
click at [930, 292] on link "This ticket may not be safe to work on. Please contact NIE to determine whether…" at bounding box center [958, 307] width 433 height 30
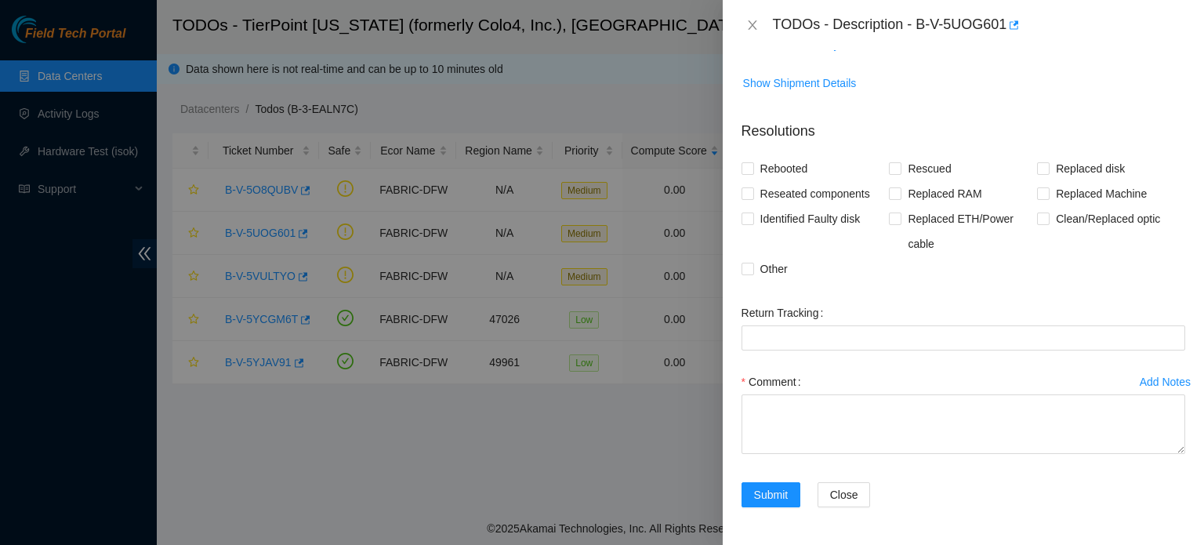
scroll to position [1931, 0]
click at [756, 28] on icon "close" at bounding box center [752, 25] width 13 height 13
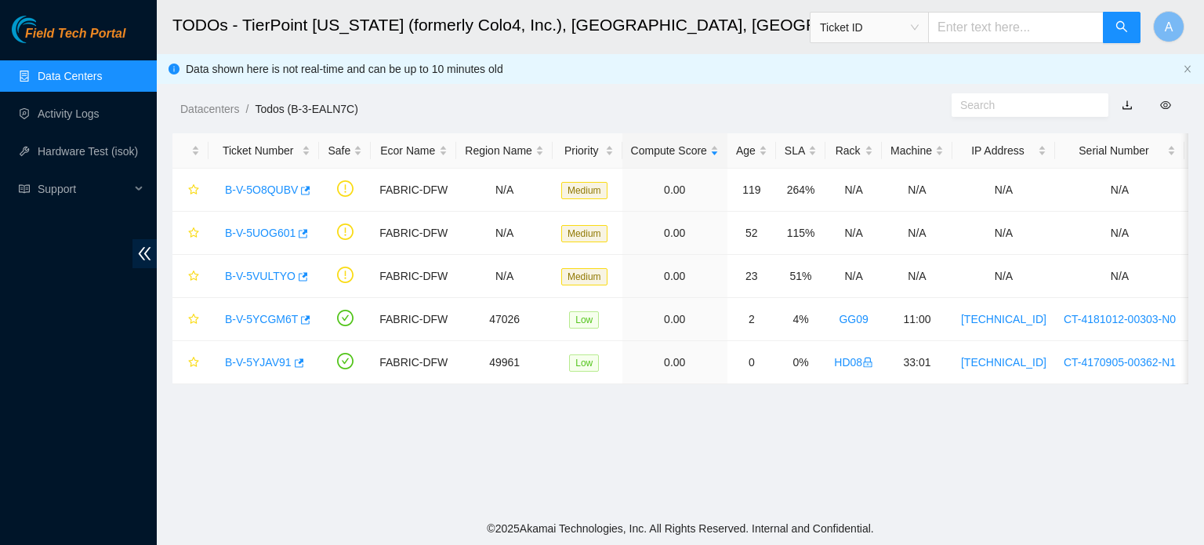
scroll to position [354, 0]
click at [270, 194] on link "B-V-5O8QUBV" at bounding box center [261, 189] width 73 height 13
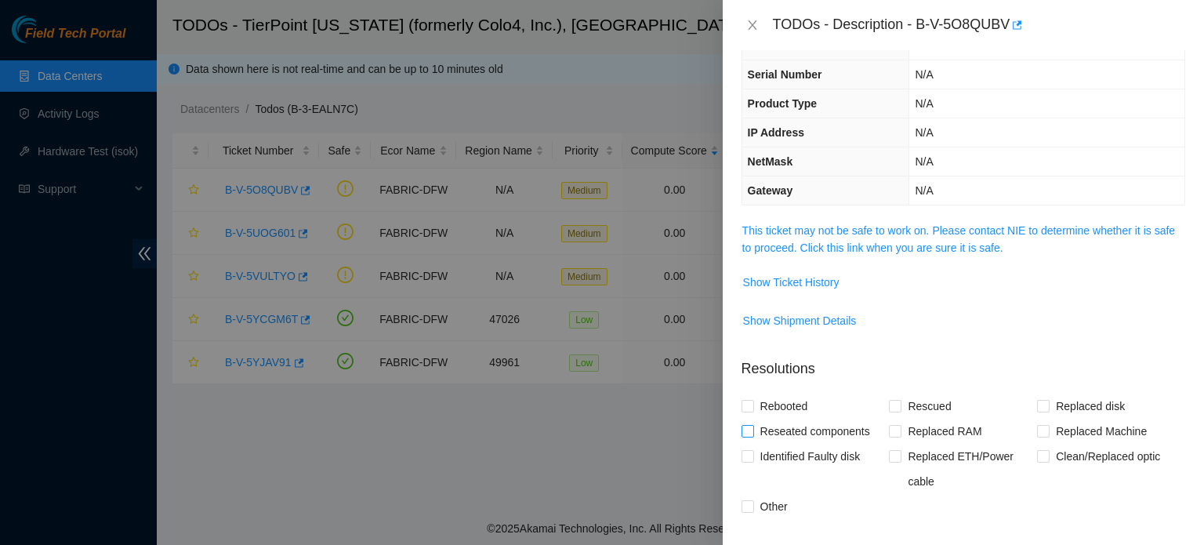
scroll to position [0, 0]
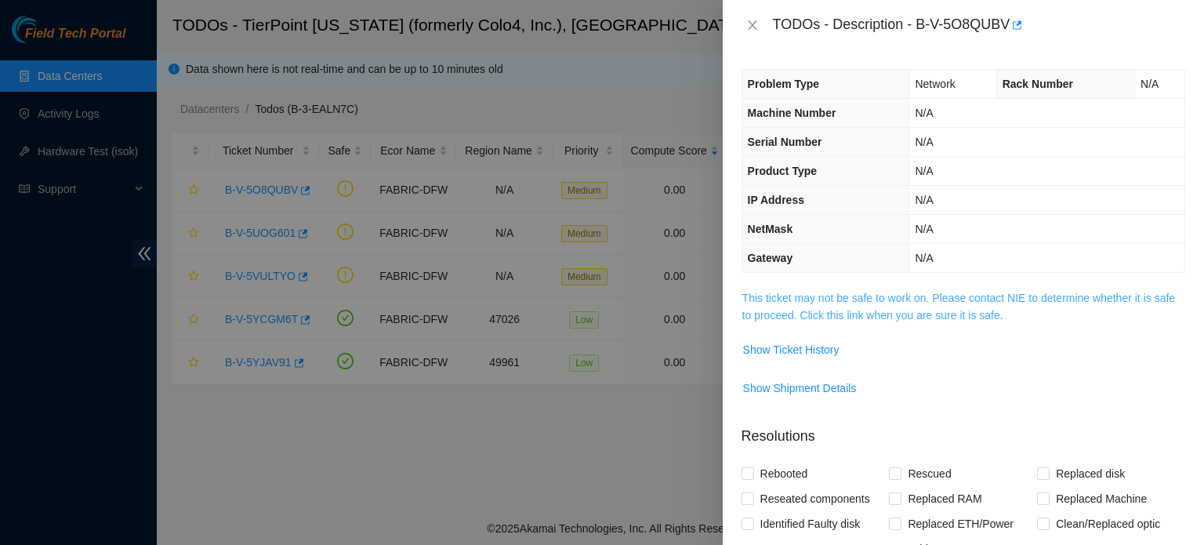
click at [910, 319] on link "This ticket may not be safe to work on. Please contact NIE to determine whether…" at bounding box center [958, 307] width 433 height 30
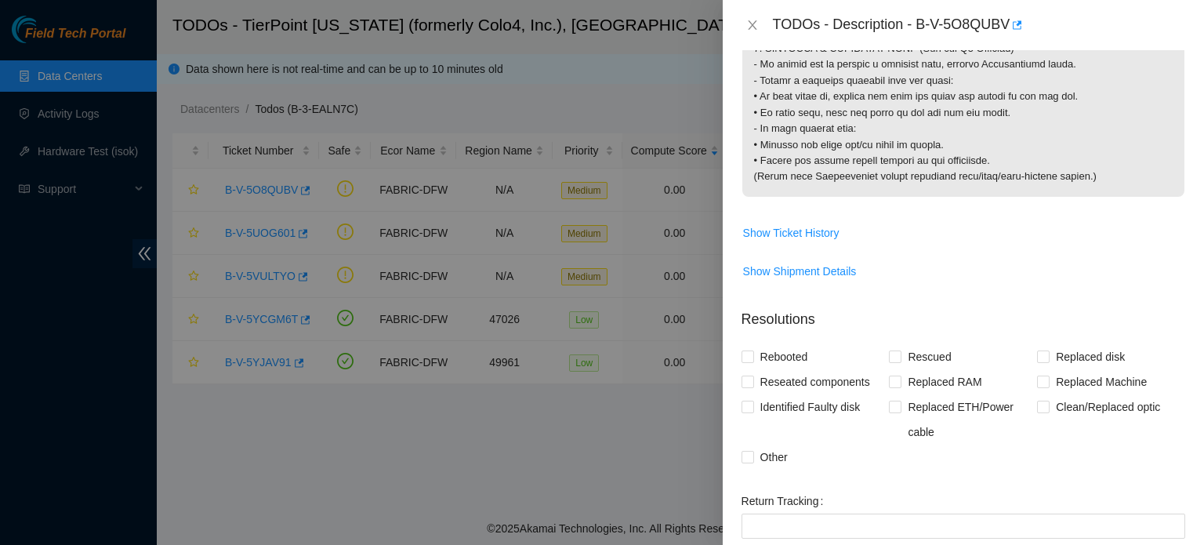
scroll to position [2000, 0]
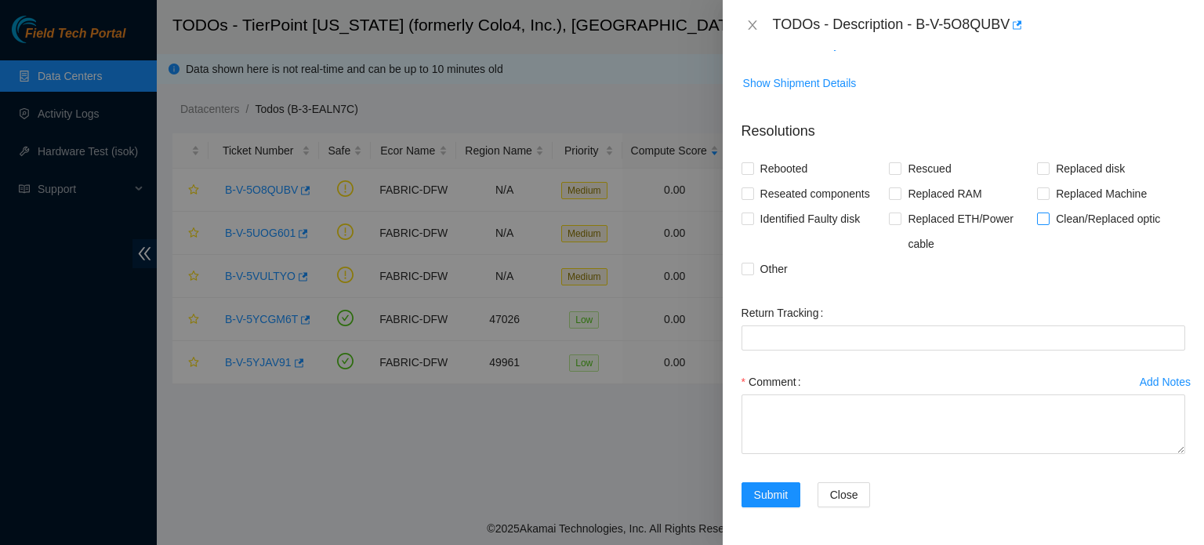
click at [1041, 221] on span at bounding box center [1043, 218] width 13 height 13
click at [1041, 221] on input "Clean/Replaced optic" at bounding box center [1042, 217] width 11 height 11
checkbox input "true"
click at [838, 194] on span "Reseated components" at bounding box center [815, 193] width 122 height 25
click at [753, 194] on input "Reseated components" at bounding box center [747, 192] width 11 height 11
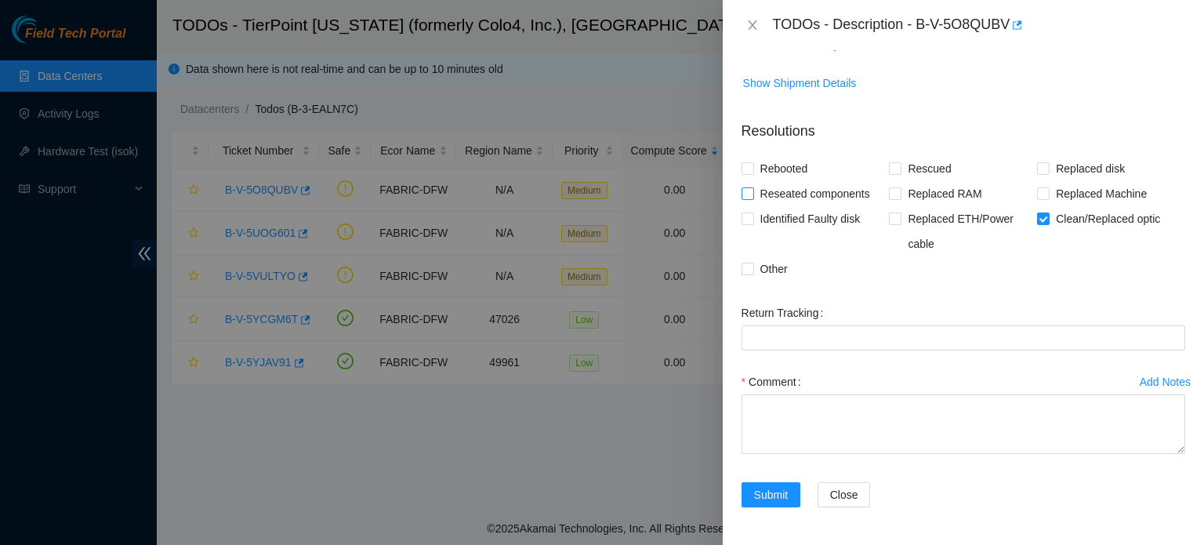
checkbox input "true"
click at [760, 272] on span "Other" at bounding box center [774, 268] width 40 height 25
click at [753, 272] on input "Other" at bounding box center [747, 268] width 11 height 11
checkbox input "true"
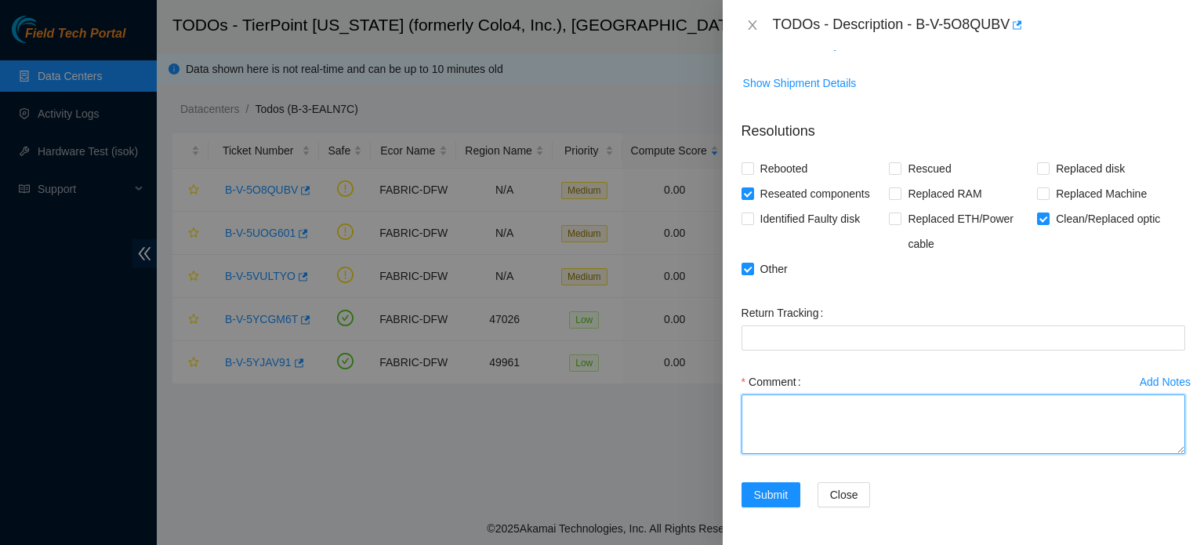
click at [803, 435] on textarea "Comment" at bounding box center [964, 424] width 444 height 60
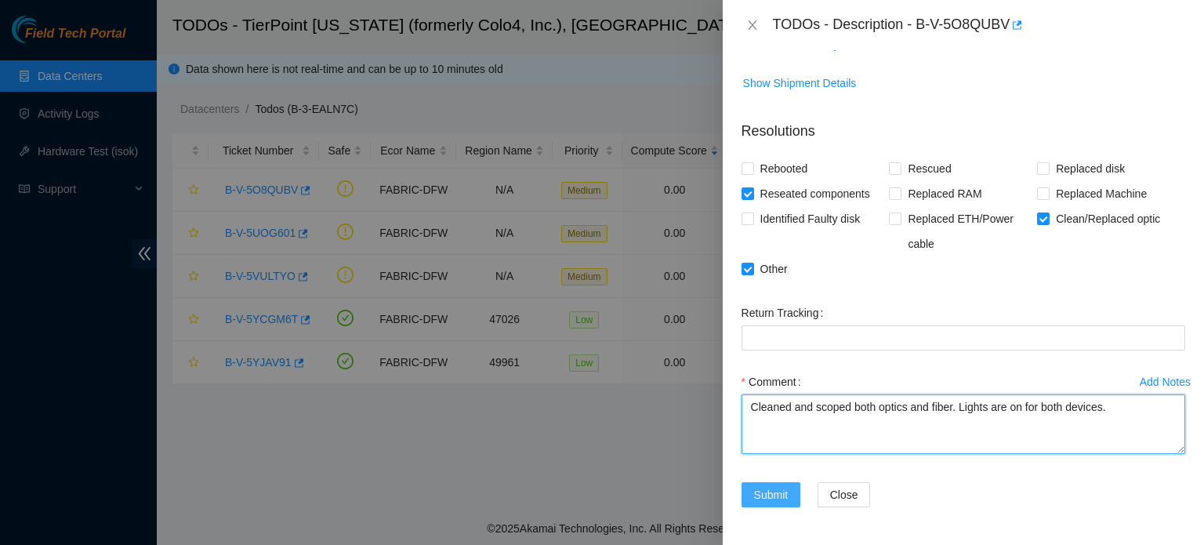
type textarea "Cleaned and scoped both optics and fiber. Lights are on for both devices."
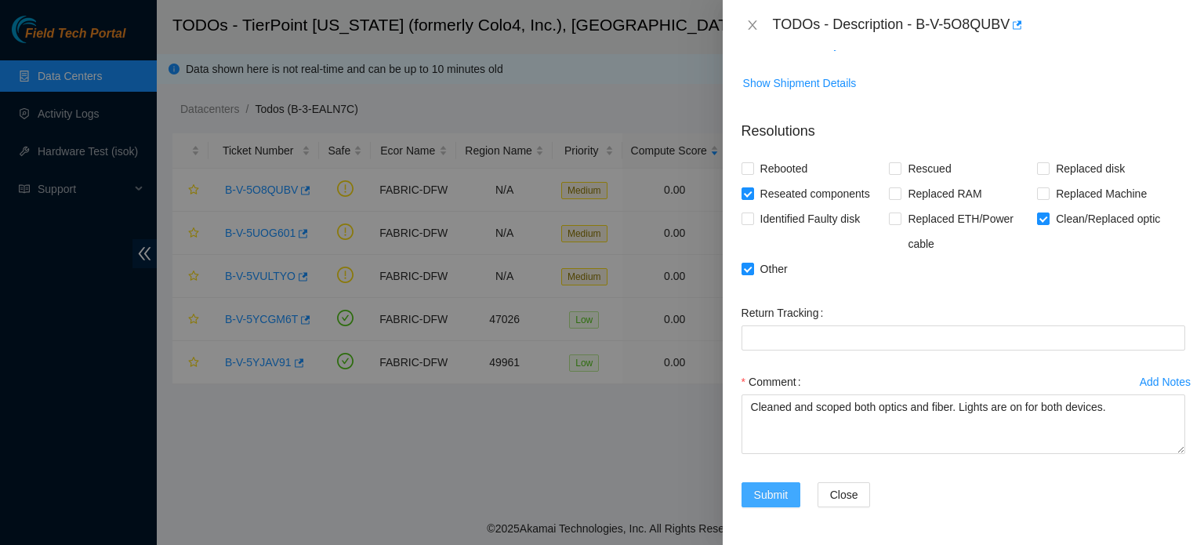
click at [758, 496] on span "Submit" at bounding box center [771, 494] width 34 height 17
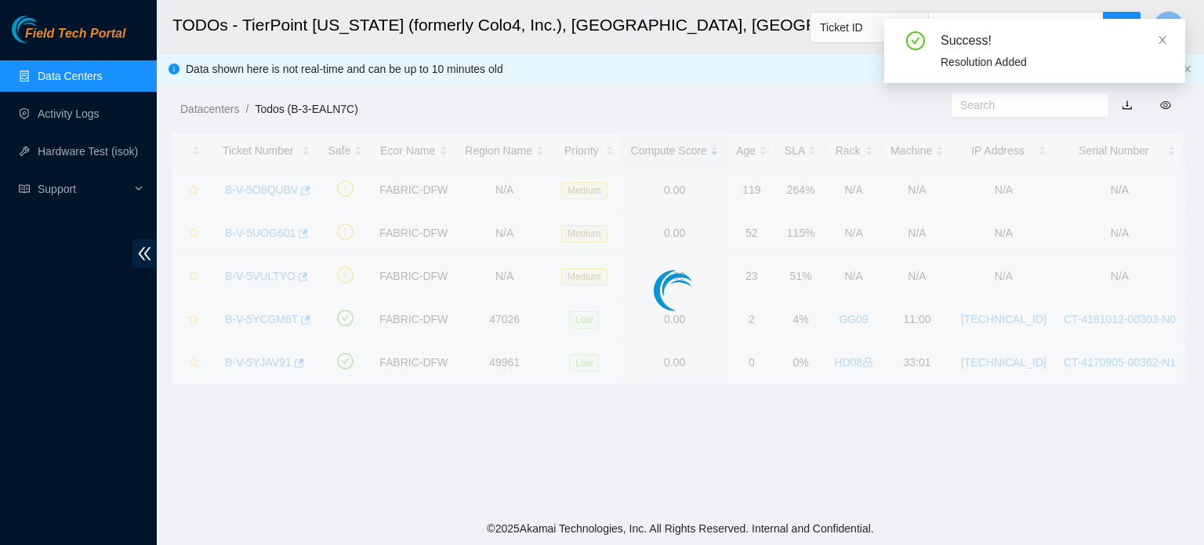
scroll to position [354, 0]
